Goal: Task Accomplishment & Management: Use online tool/utility

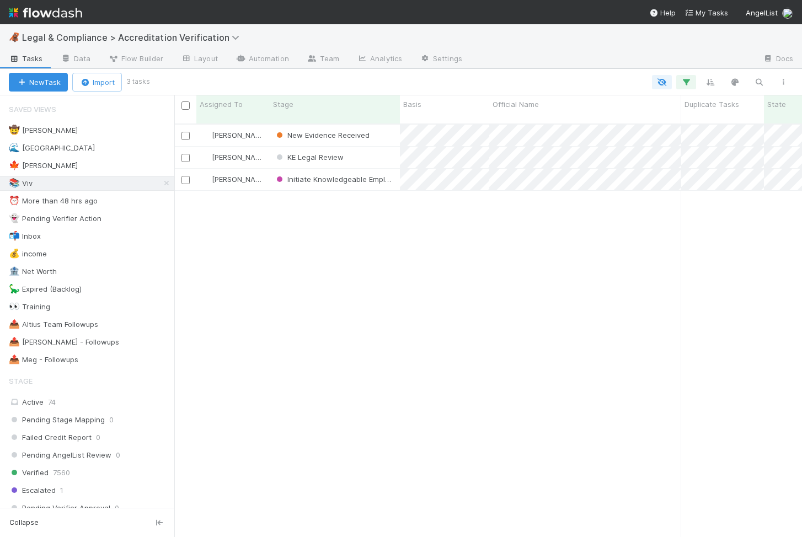
scroll to position [0, 1]
click at [381, 125] on div "New Evidence Received" at bounding box center [335, 136] width 130 height 22
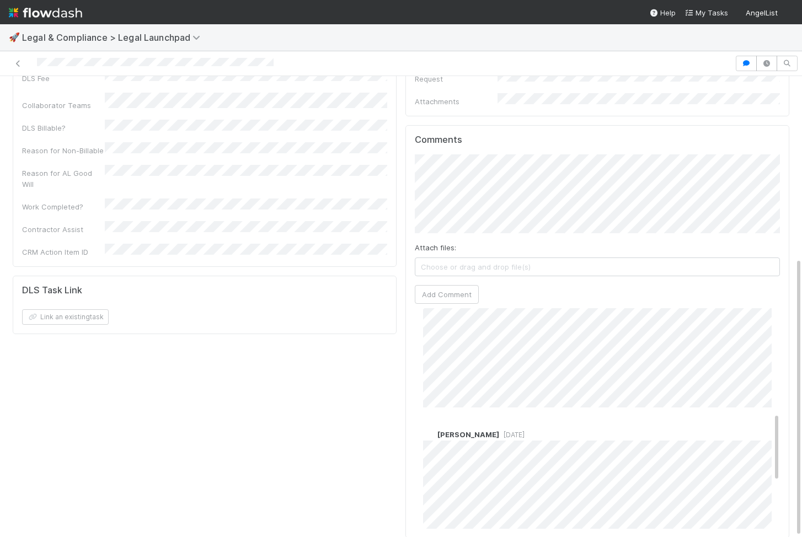
scroll to position [344, 0]
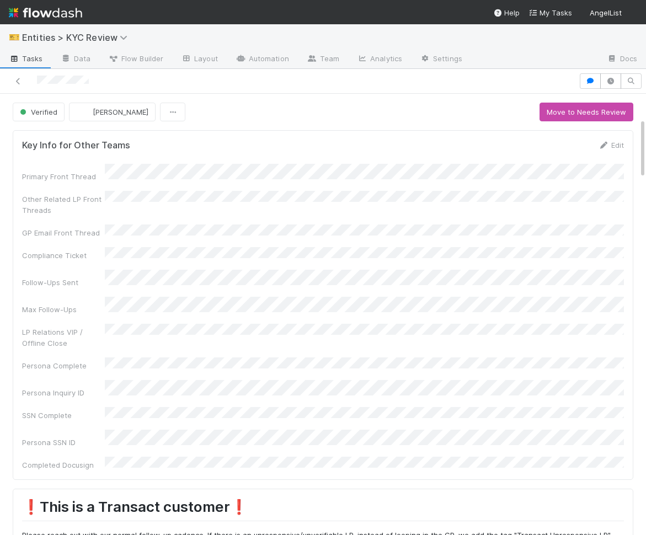
scroll to position [459, 0]
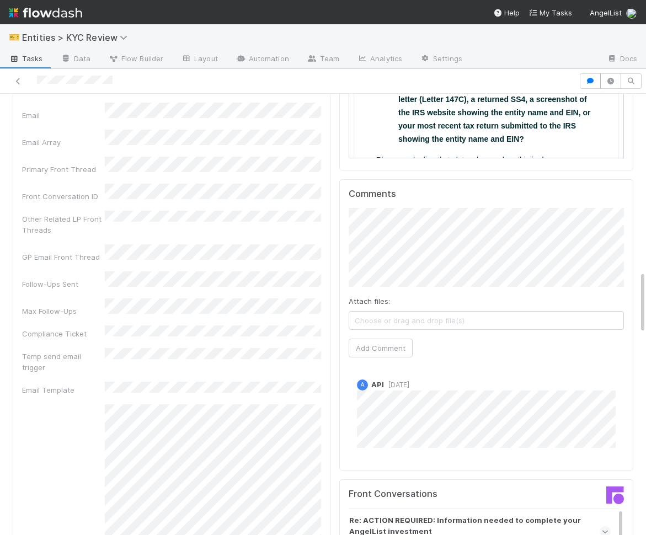
scroll to position [1234, 0]
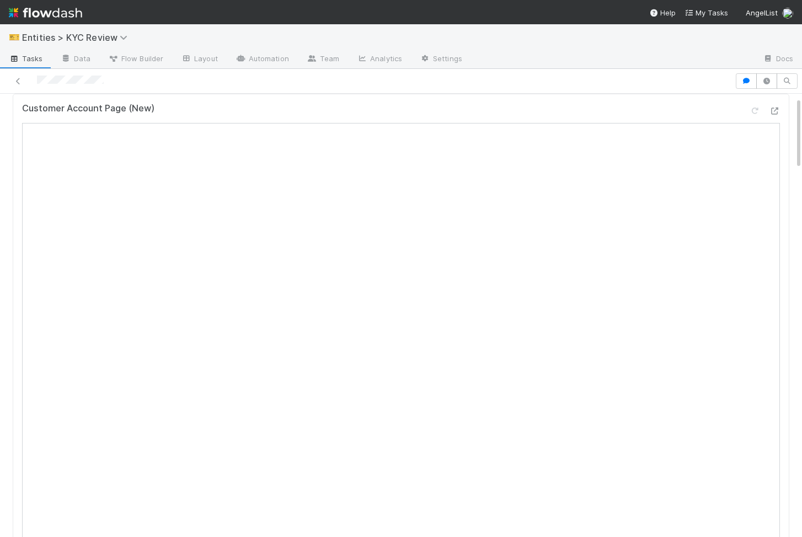
scroll to position [19, 0]
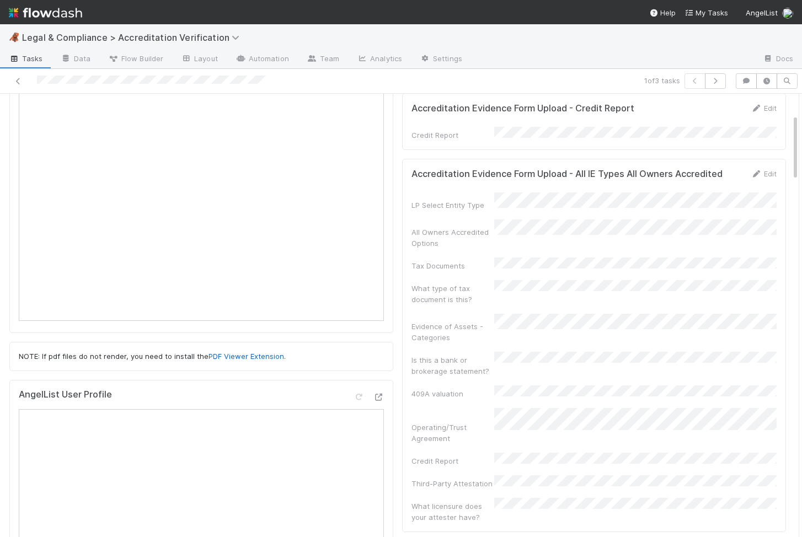
scroll to position [77, 0]
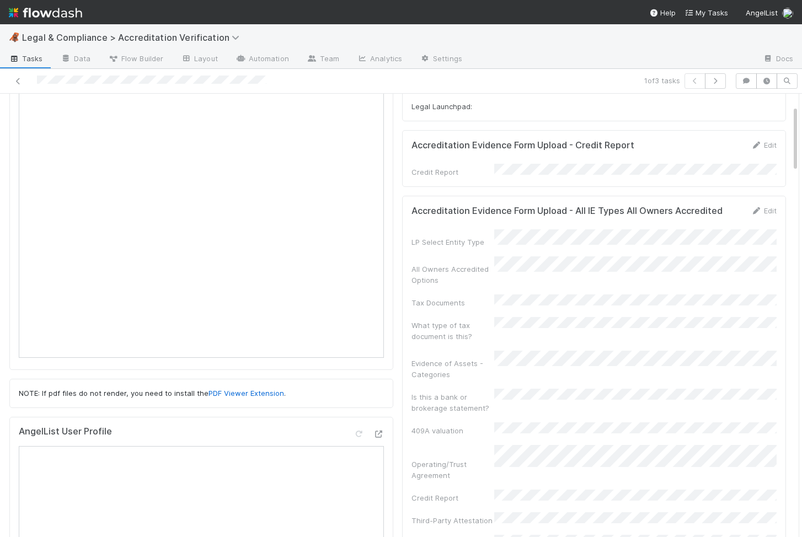
click at [538, 214] on form "Accreditation Evidence Form Upload - All IE Types All Owners Accredited Edit LP…" at bounding box center [593, 382] width 365 height 354
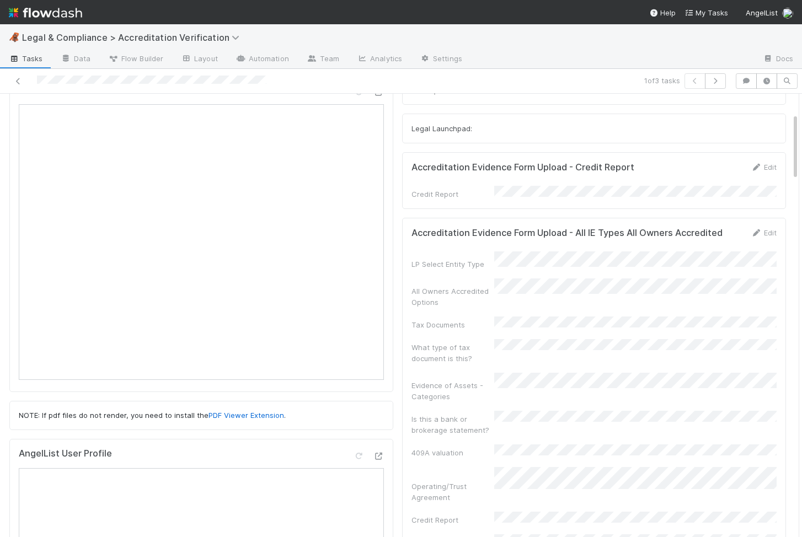
scroll to position [0, 0]
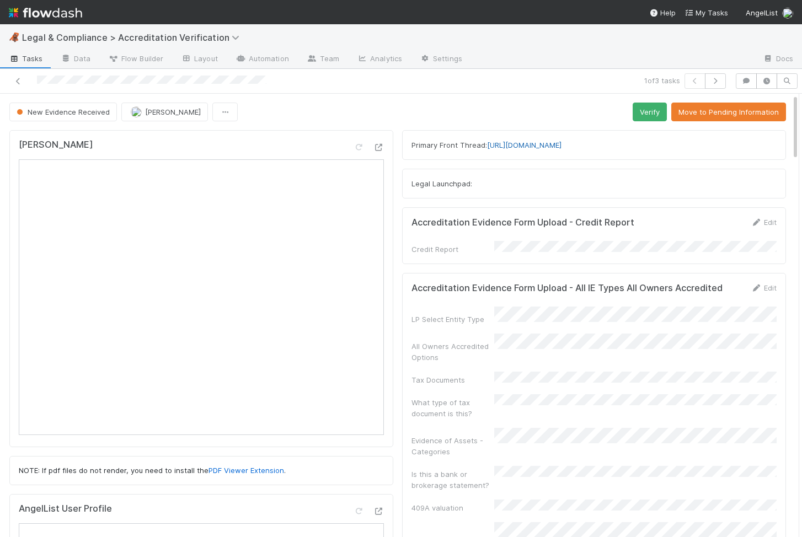
click at [561, 141] on link "[URL][DOMAIN_NAME]" at bounding box center [524, 145] width 74 height 9
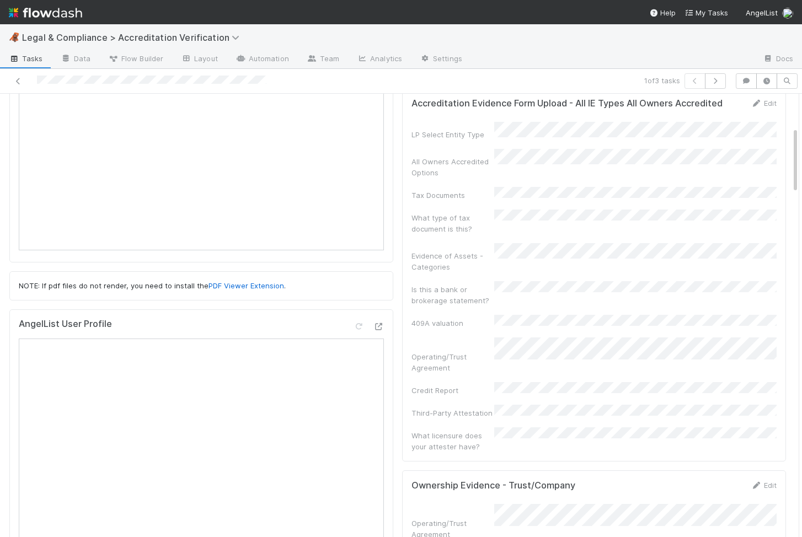
scroll to position [293, 0]
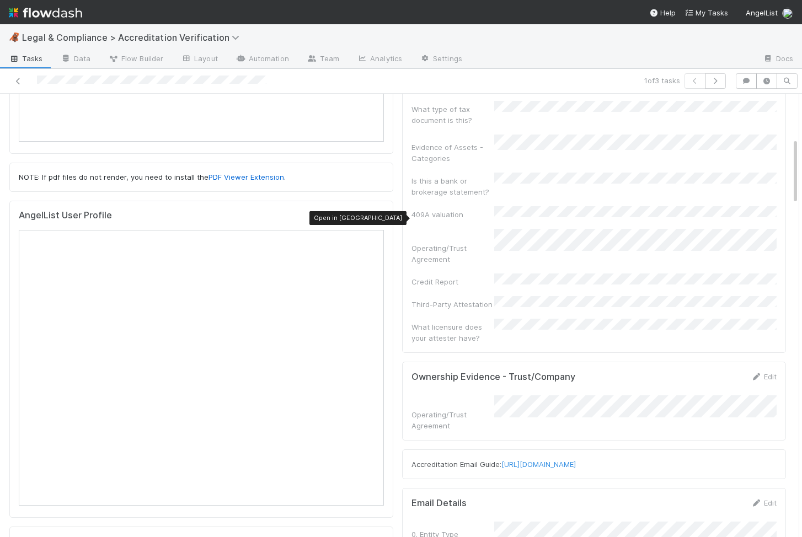
click at [381, 217] on icon at bounding box center [378, 217] width 11 height 7
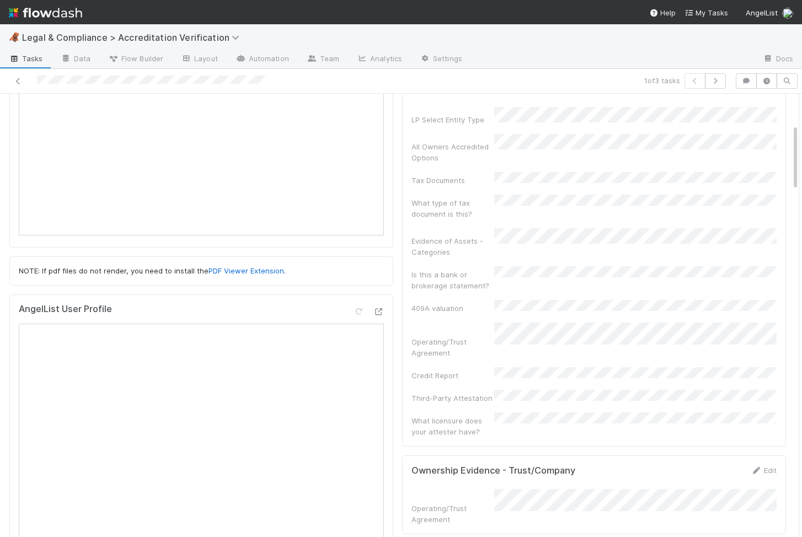
scroll to position [0, 0]
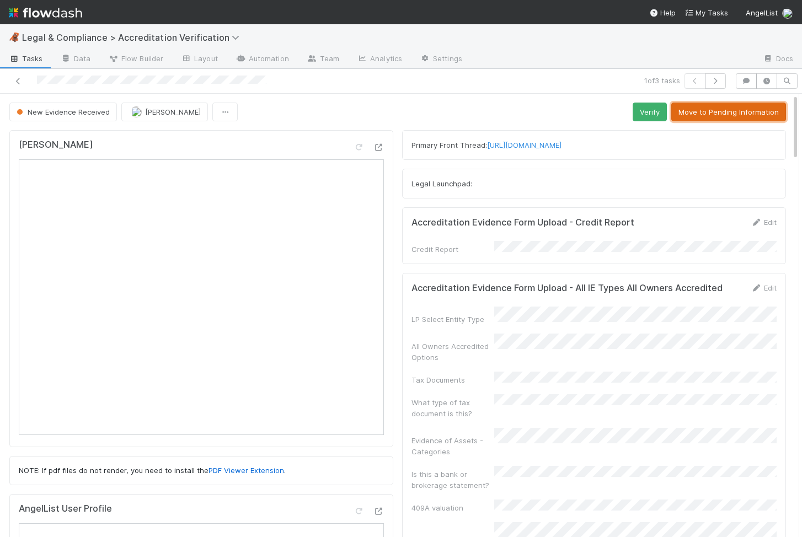
click at [751, 109] on button "Move to Pending Information" at bounding box center [728, 112] width 115 height 19
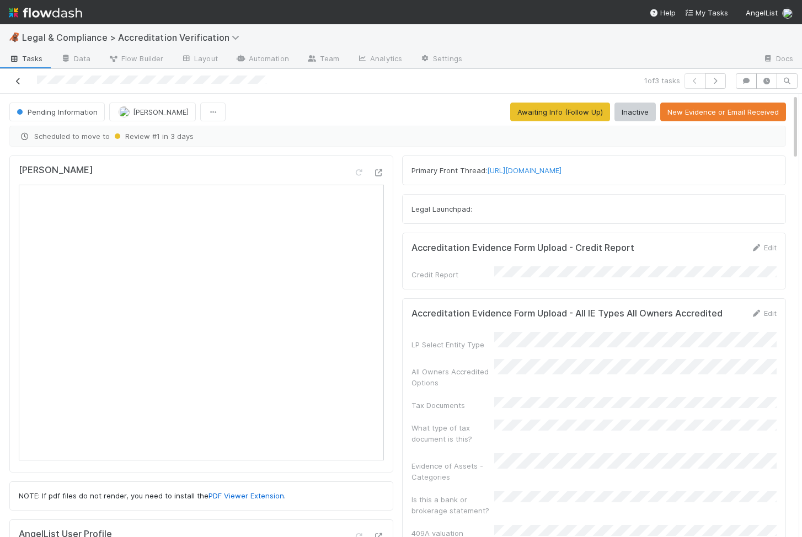
click at [15, 85] on link at bounding box center [18, 81] width 11 height 11
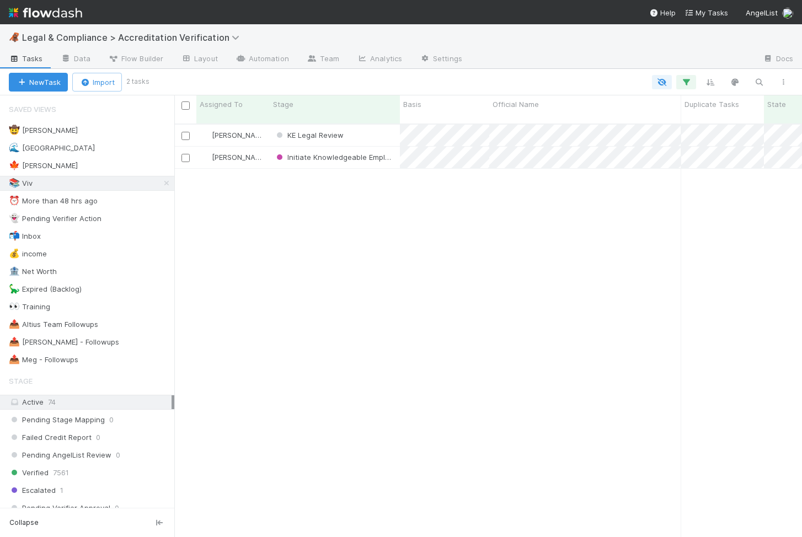
scroll to position [0, 1]
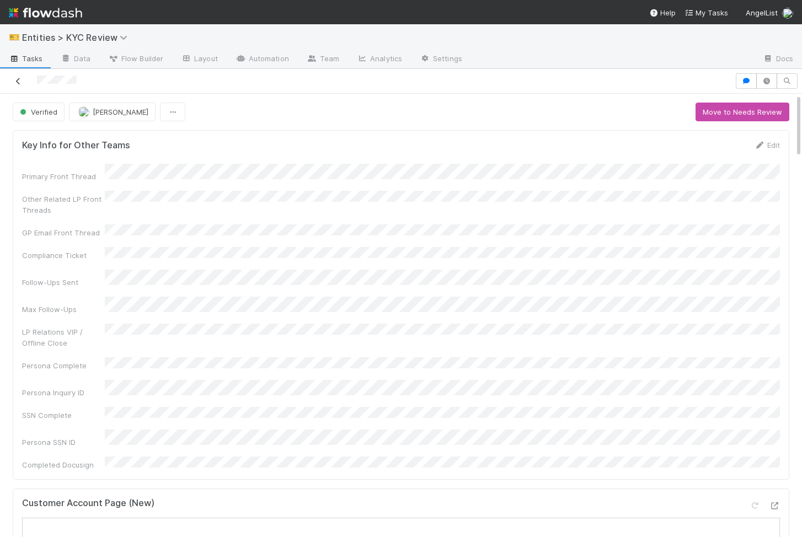
click at [20, 83] on icon at bounding box center [18, 81] width 11 height 7
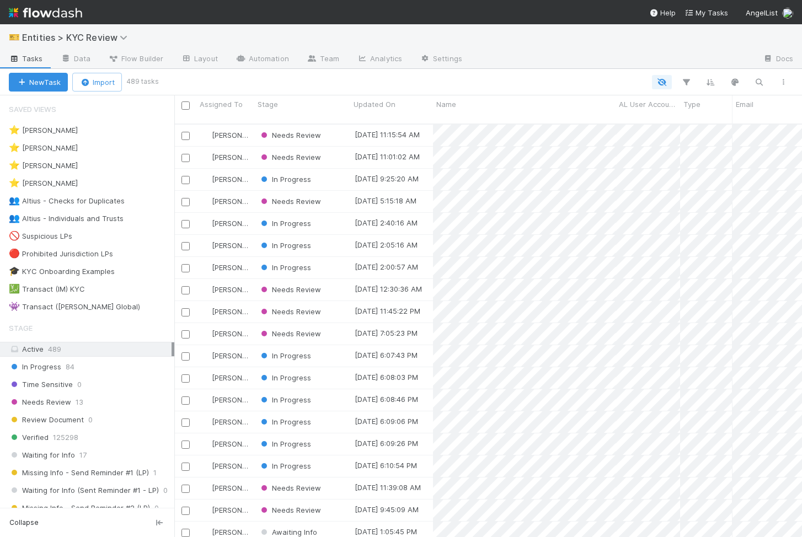
scroll to position [422, 627]
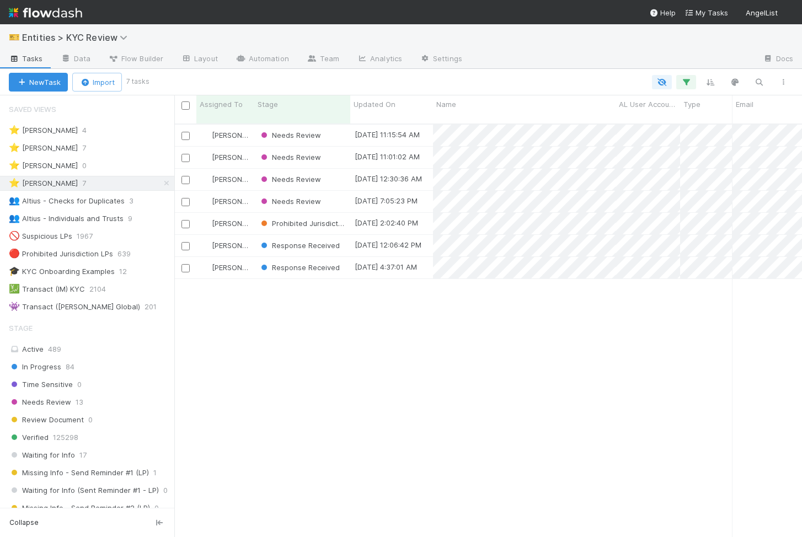
scroll to position [422, 627]
click at [346, 262] on div "Response Received" at bounding box center [302, 268] width 96 height 22
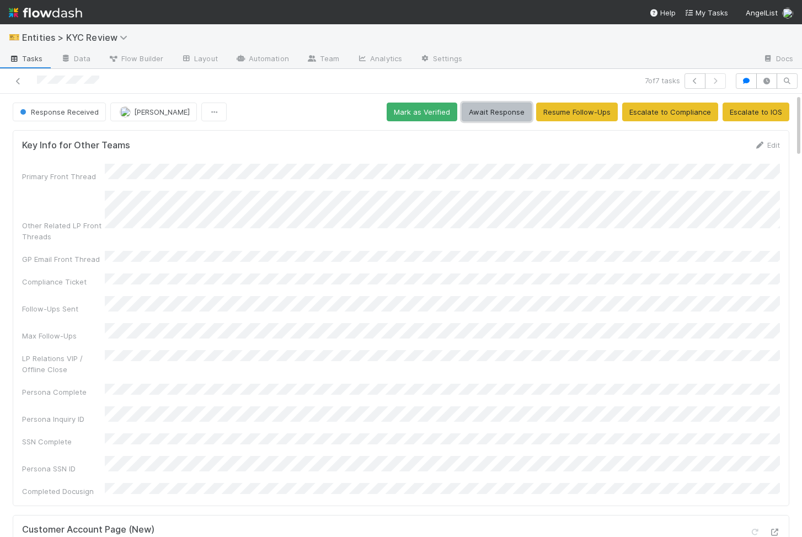
click at [506, 111] on button "Await Response" at bounding box center [496, 112] width 70 height 19
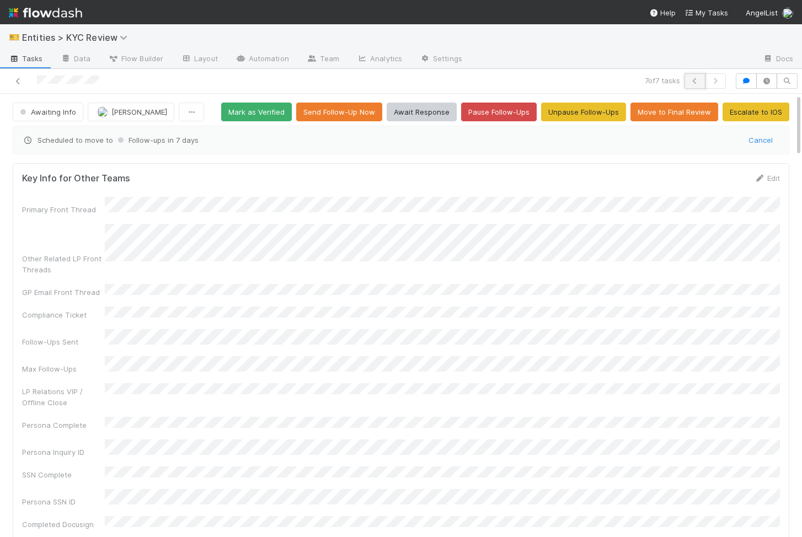
click at [697, 84] on icon "button" at bounding box center [694, 81] width 11 height 7
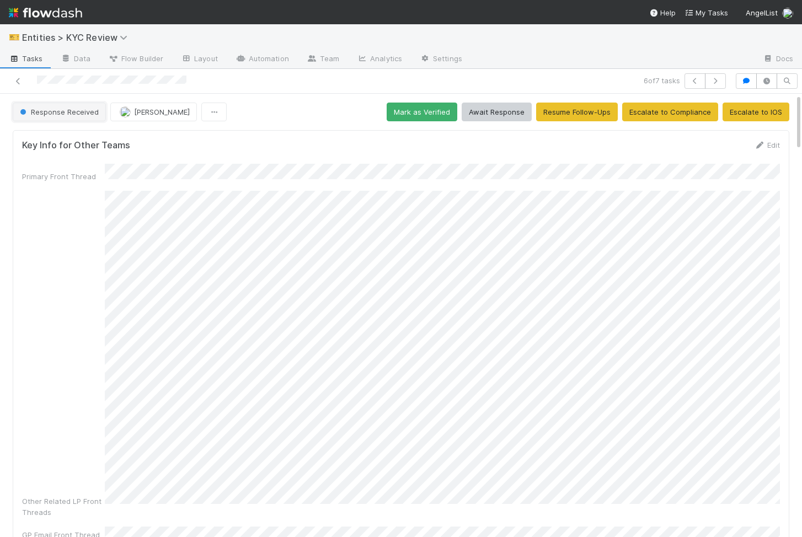
click at [67, 114] on span "Response Received" at bounding box center [58, 112] width 81 height 9
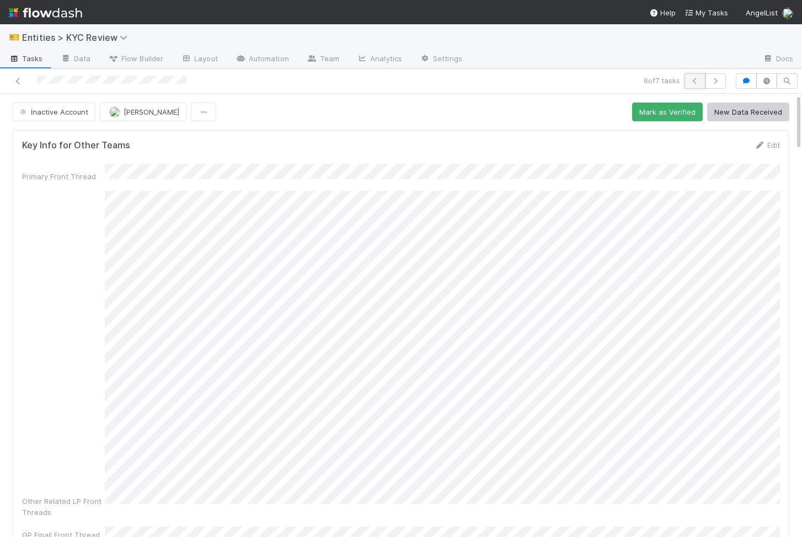
click at [692, 80] on icon "button" at bounding box center [694, 81] width 11 height 7
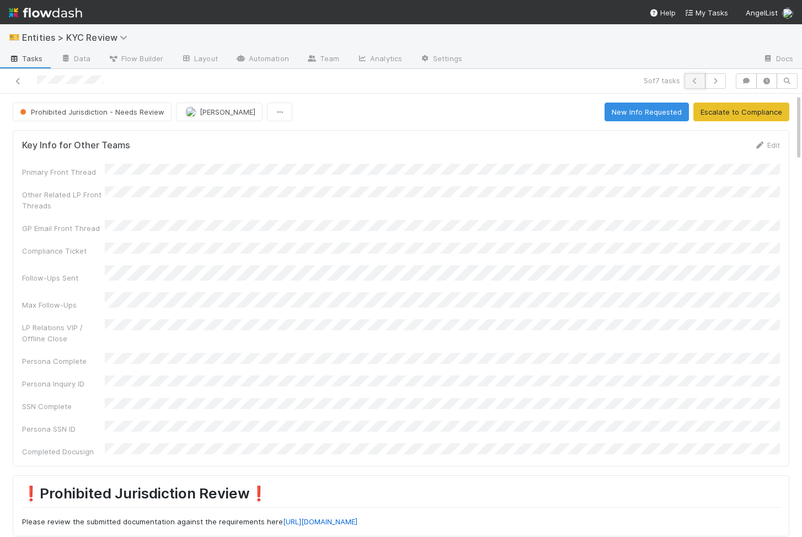
click at [694, 79] on icon "button" at bounding box center [694, 81] width 11 height 7
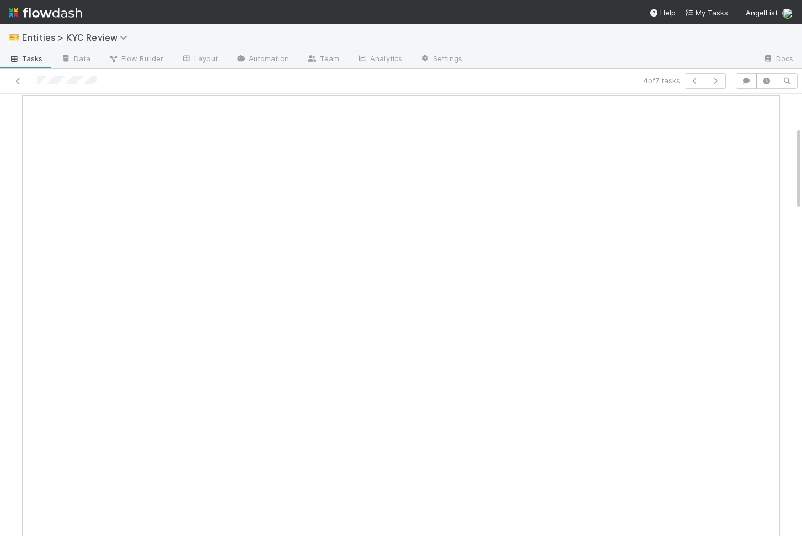
scroll to position [40, 0]
click at [697, 84] on button "button" at bounding box center [694, 80] width 21 height 15
click at [700, 80] on icon "button" at bounding box center [694, 81] width 11 height 7
click at [17, 83] on icon at bounding box center [18, 81] width 11 height 7
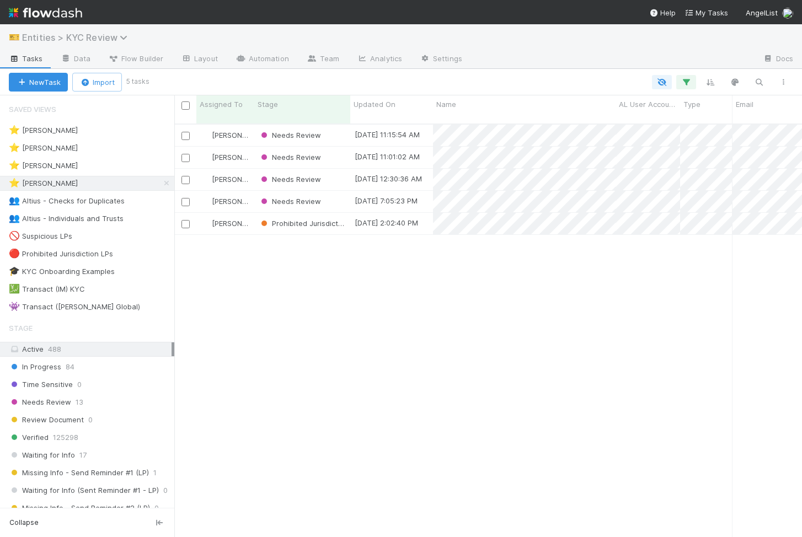
scroll to position [422, 627]
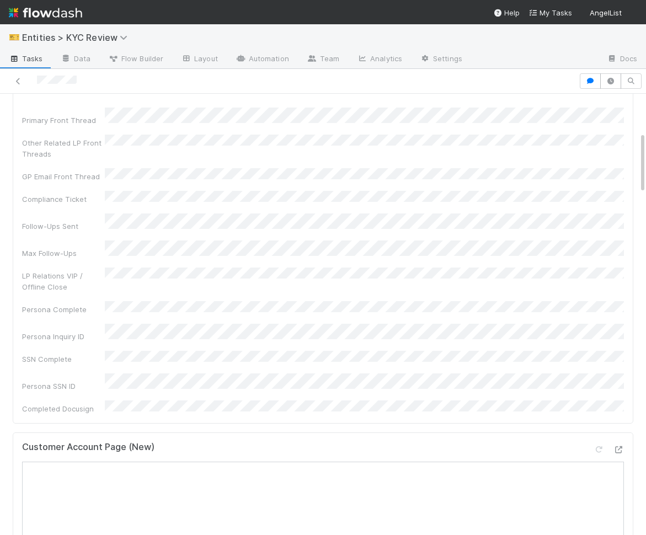
scroll to position [386, 0]
